Goal: Information Seeking & Learning: Learn about a topic

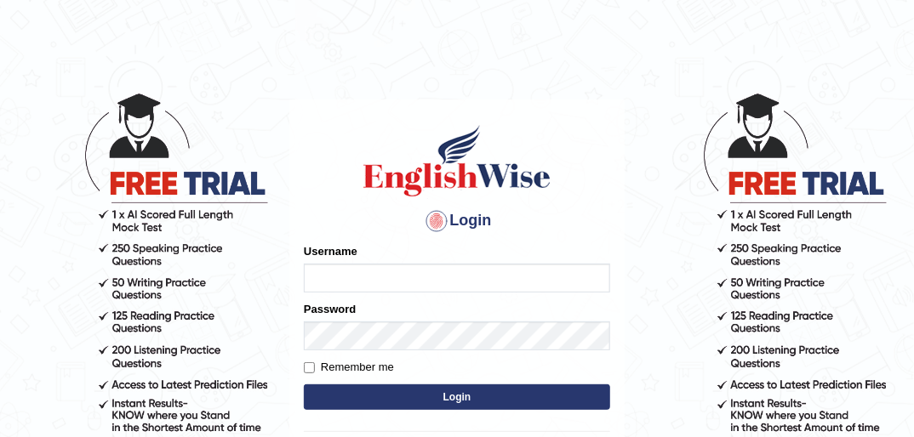
type input "ndip123"
click at [308, 363] on input "Remember me" at bounding box center [309, 367] width 11 height 11
checkbox input "true"
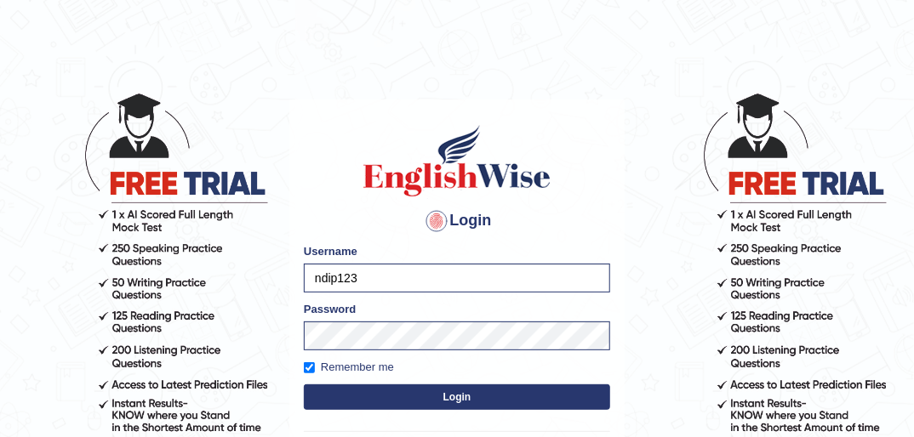
click at [454, 396] on button "Login" at bounding box center [457, 398] width 306 height 26
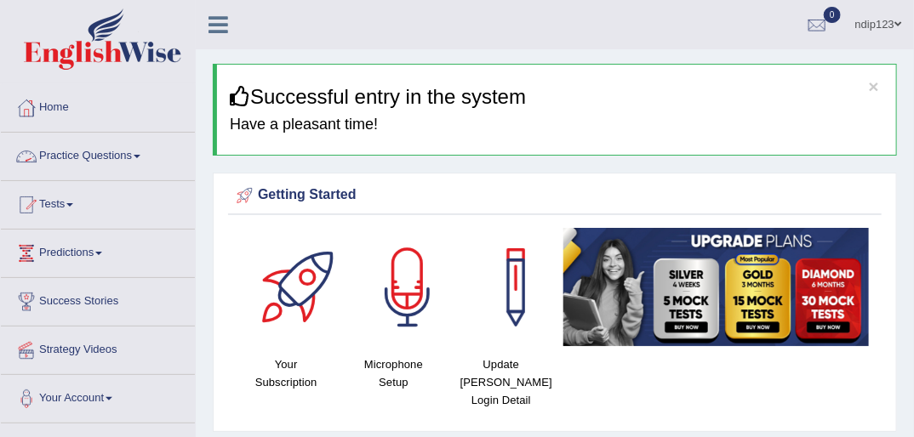
click at [99, 153] on link "Practice Questions" at bounding box center [98, 154] width 194 height 43
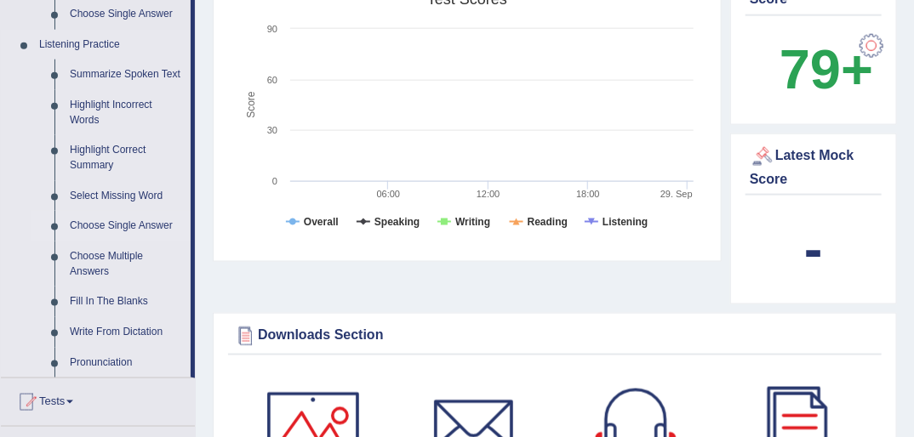
scroll to position [681, 0]
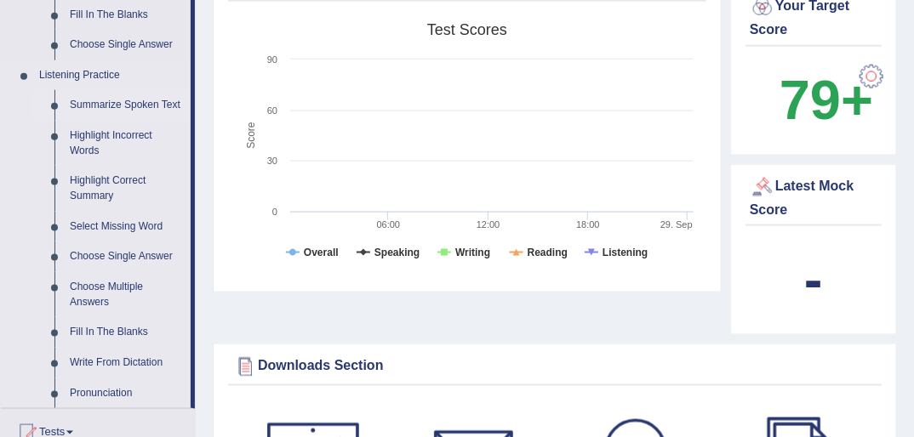
click at [104, 102] on link "Summarize Spoken Text" at bounding box center [126, 105] width 128 height 31
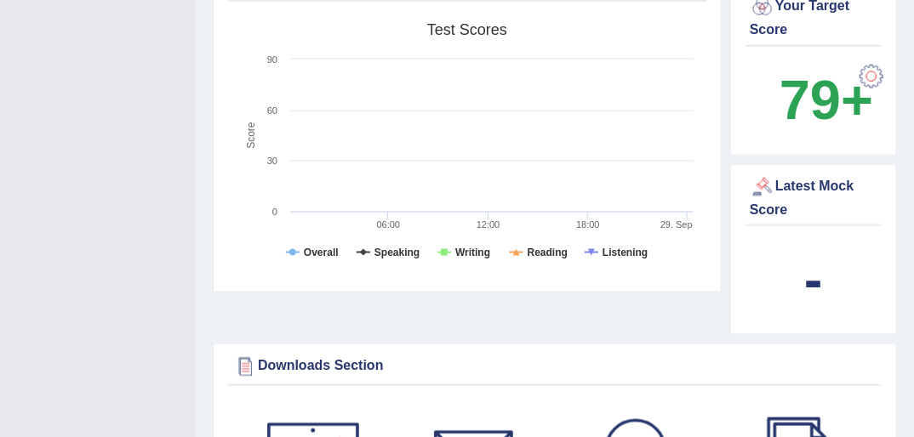
scroll to position [218, 0]
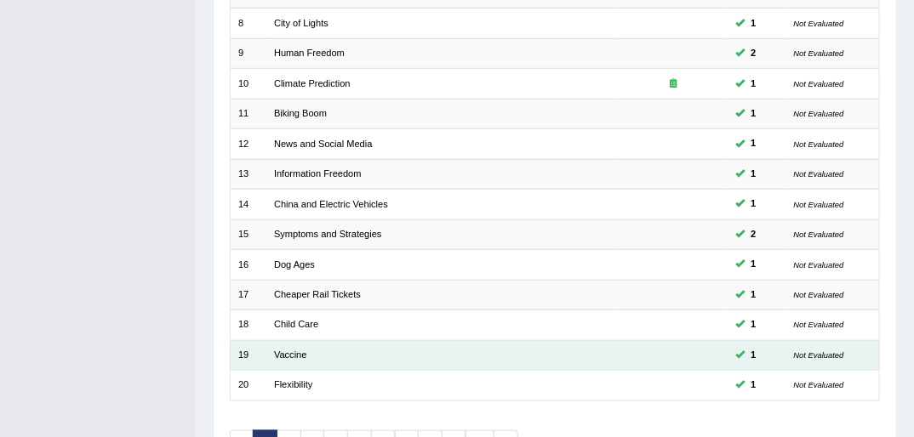
scroll to position [542, 0]
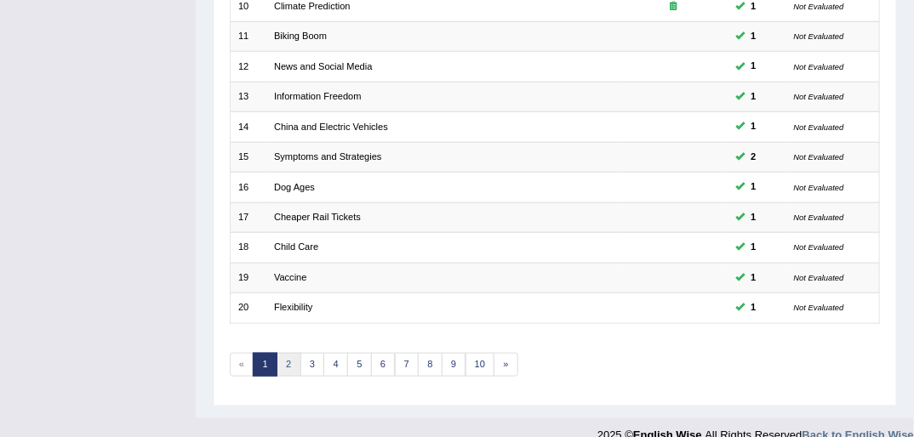
click at [289, 353] on link "2" at bounding box center [288, 365] width 25 height 24
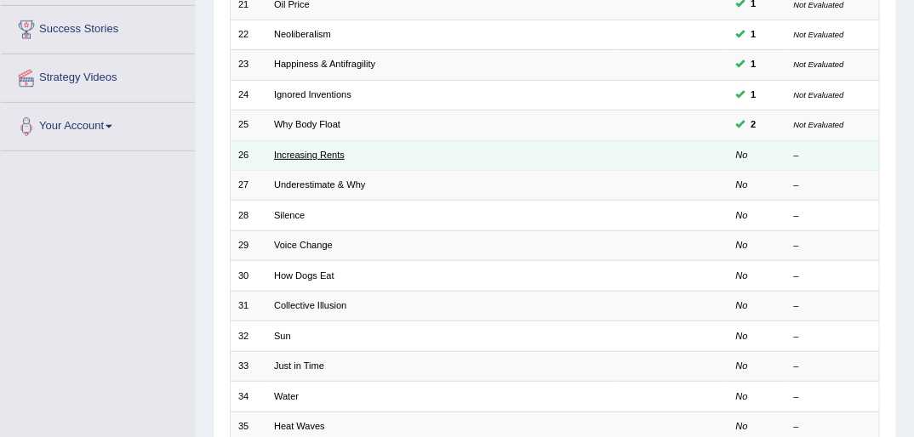
click at [314, 150] on link "Increasing Rents" at bounding box center [309, 155] width 71 height 10
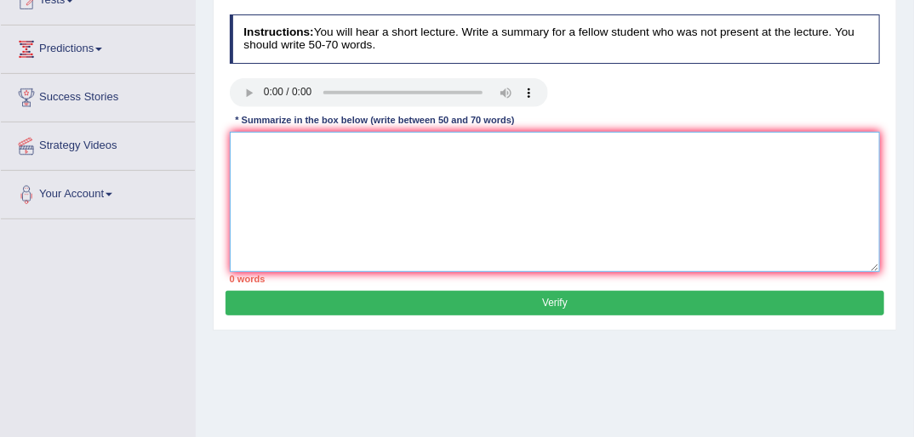
click at [286, 164] on textarea at bounding box center [555, 202] width 651 height 140
click at [575, 141] on textarea "The speaker provided a comprehensive overview of increasing rent, highlighing" at bounding box center [555, 202] width 651 height 140
click at [578, 148] on textarea "The speaker provided a comprehensive overview of increasing rent, highlighing" at bounding box center [555, 202] width 651 height 140
click at [598, 150] on textarea "The speaker provided a comprehensive overview of increasing rent, highlighting" at bounding box center [555, 202] width 651 height 140
paste textarea "Bb"
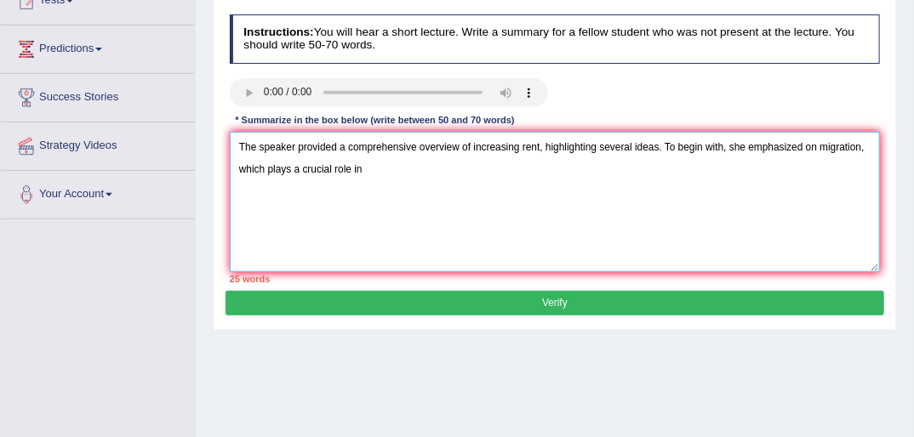
drag, startPoint x: 813, startPoint y: 145, endPoint x: 838, endPoint y: 158, distance: 27.8
click at [813, 145] on textarea "The speaker provided a comprehensive overview of increasing rent, highlighting …" at bounding box center [555, 202] width 651 height 140
click at [849, 150] on textarea "The speaker provided a comprehensive overview of increasing rent, highlighting …" at bounding box center [555, 202] width 651 height 140
click at [846, 143] on textarea "The speaker provided a comprehensive overview of increasing rent, highlighting …" at bounding box center [555, 202] width 651 height 140
click at [424, 164] on textarea "The speaker provided a comprehensive overview of increasing rent, highlighting …" at bounding box center [555, 202] width 651 height 140
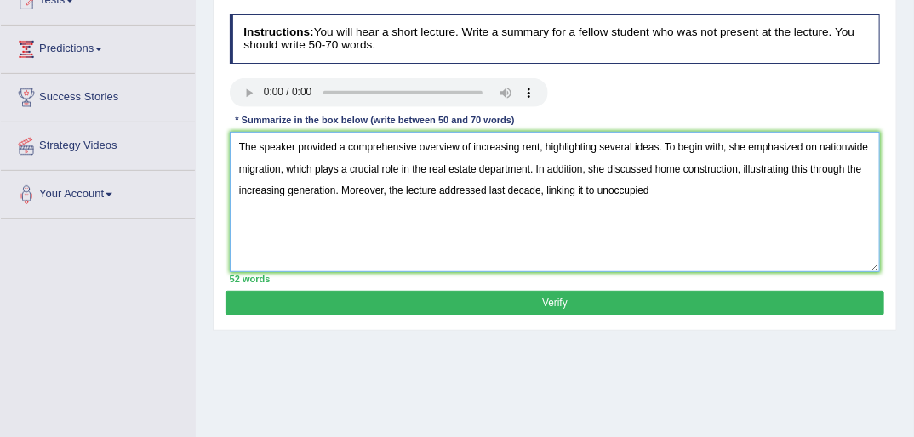
paste textarea "Bb"
click at [654, 188] on textarea "The speaker provided a comprehensive overview of increasing rent, highlighting …" at bounding box center [555, 202] width 651 height 140
click at [768, 190] on textarea "The speaker provided a comprehensive overview of increasing rent, highlighting …" at bounding box center [555, 202] width 651 height 140
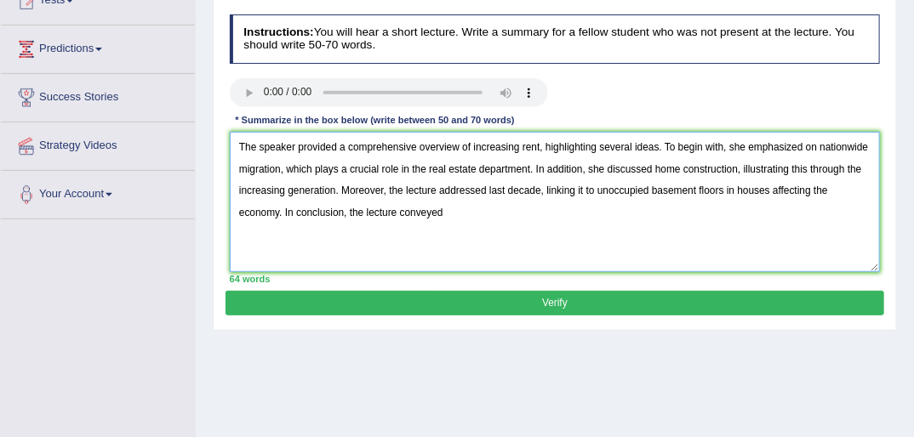
click at [459, 212] on textarea "The speaker provided a comprehensive overview of increasing rent, highlighting …" at bounding box center [555, 202] width 651 height 140
drag, startPoint x: 448, startPoint y: 169, endPoint x: 459, endPoint y: 169, distance: 11.1
click at [459, 169] on textarea "The speaker provided a comprehensive overview of increasing rent, highlighting …" at bounding box center [555, 202] width 651 height 140
click at [476, 175] on textarea "The speaker provided a comprehensive overview of increasing rent, highlighting …" at bounding box center [555, 202] width 651 height 140
drag, startPoint x: 477, startPoint y: 168, endPoint x: 529, endPoint y: 170, distance: 52.0
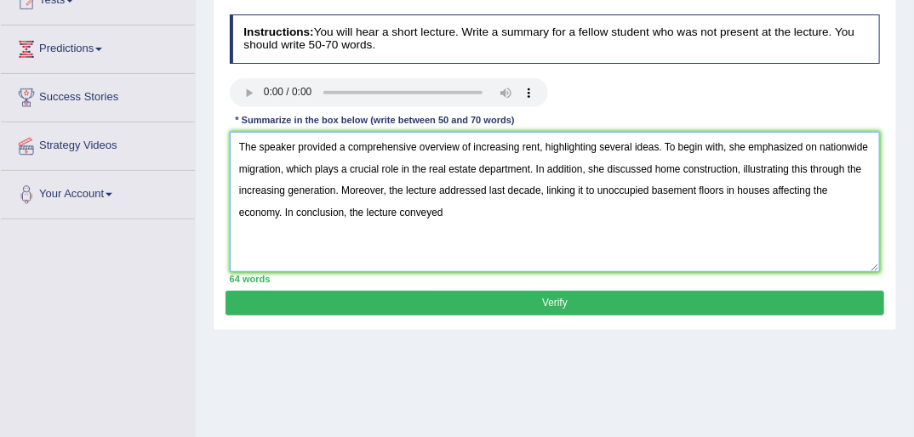
click at [529, 170] on textarea "The speaker provided a comprehensive overview of increasing rent, highlighting …" at bounding box center [555, 202] width 651 height 140
click at [649, 168] on textarea "The speaker provided a comprehensive overview of increasing rent, highlighting …" at bounding box center [555, 202] width 651 height 140
click at [446, 214] on textarea "The speaker provided a comprehensive overview of increasing rent, highlighting …" at bounding box center [555, 202] width 651 height 140
type textarea "The speaker provided a comprehensive overview of increasing rent, highlighting …"
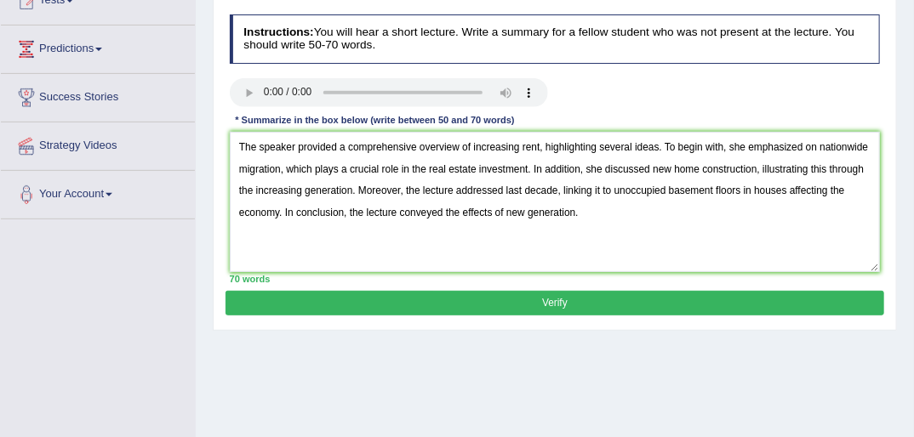
click at [561, 299] on button "Verify" at bounding box center [554, 303] width 658 height 25
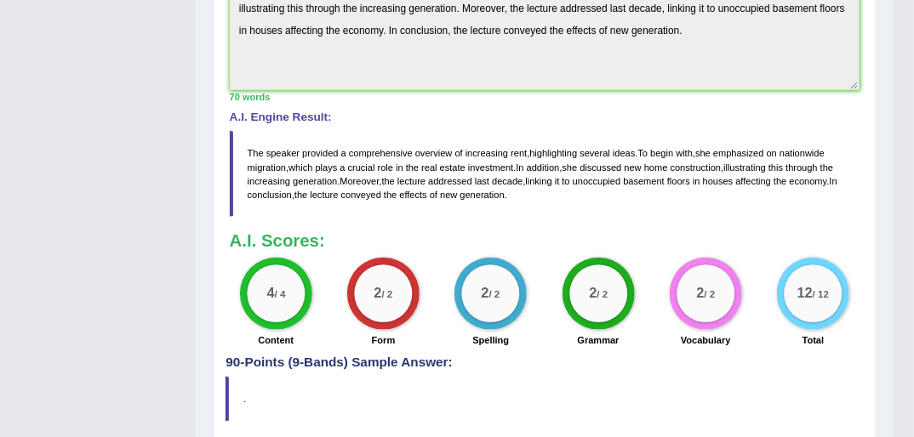
scroll to position [544, 0]
